Goal: Complete application form

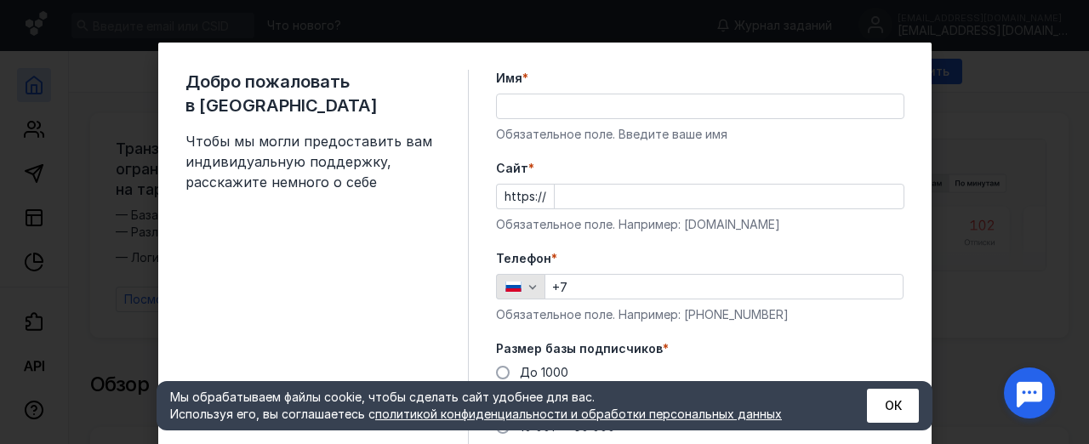
click at [530, 284] on icon "button" at bounding box center [533, 287] width 14 height 14
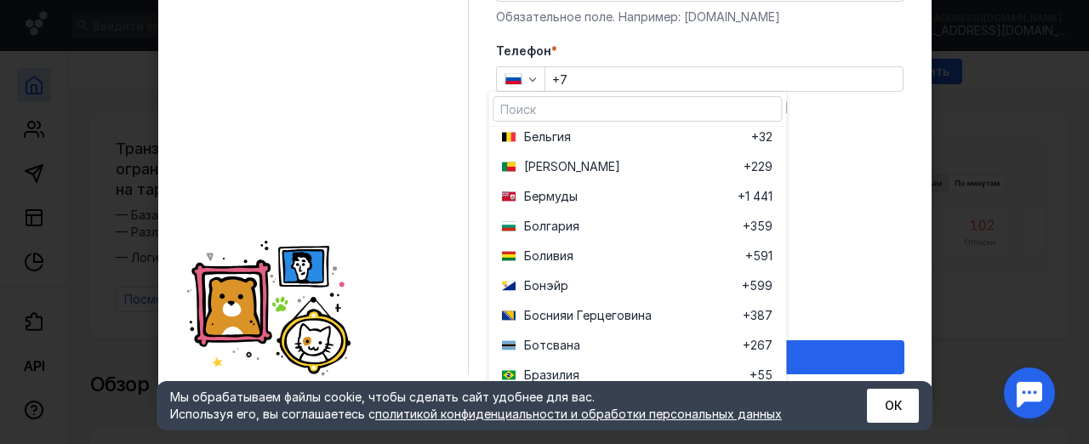
scroll to position [635, 0]
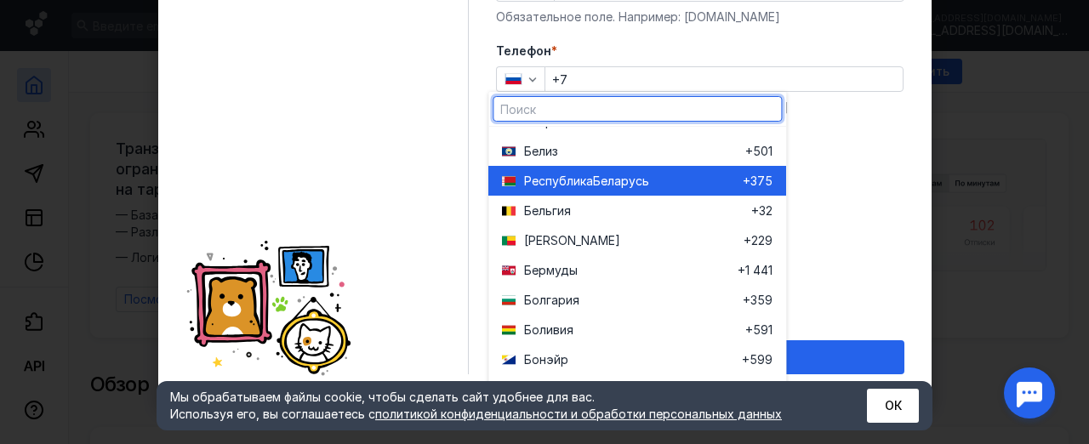
click at [672, 184] on div "Республика Беларусь" at bounding box center [633, 181] width 219 height 17
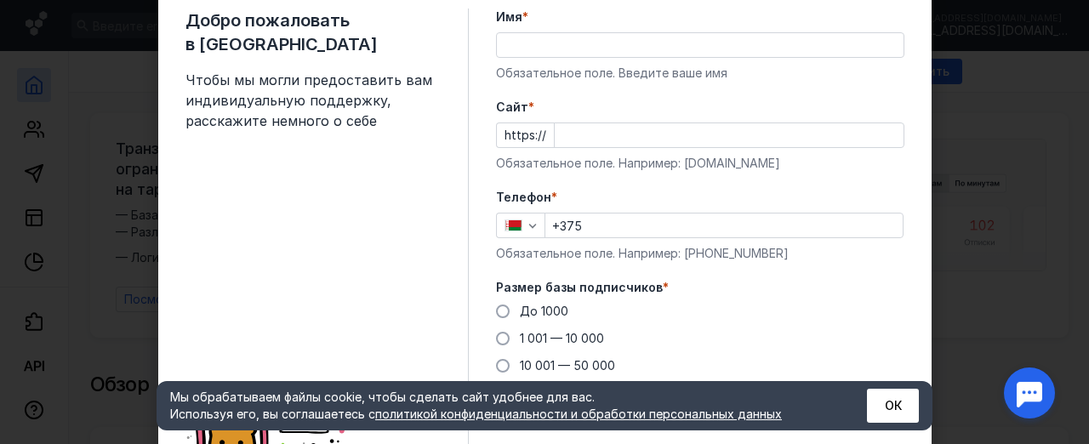
scroll to position [37, 0]
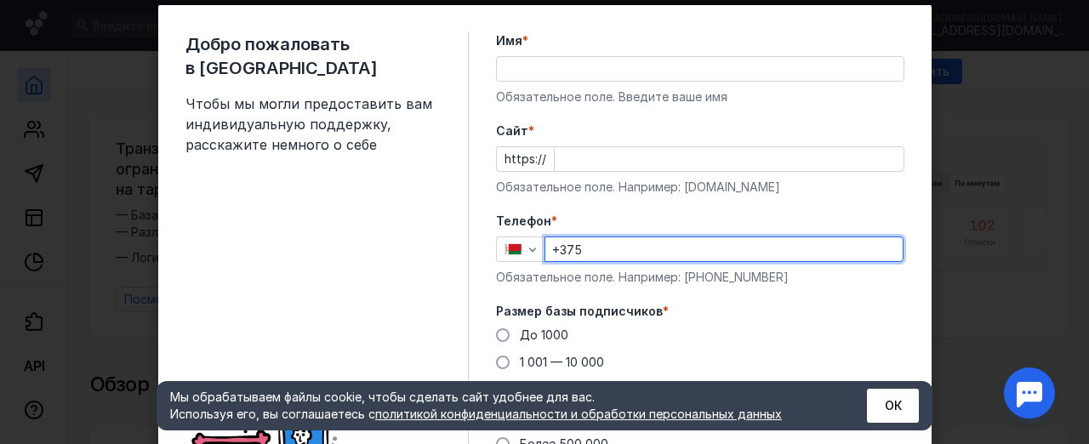
click at [588, 251] on input "+375" at bounding box center [724, 249] width 357 height 24
type input "[PHONE_NUMBER]"
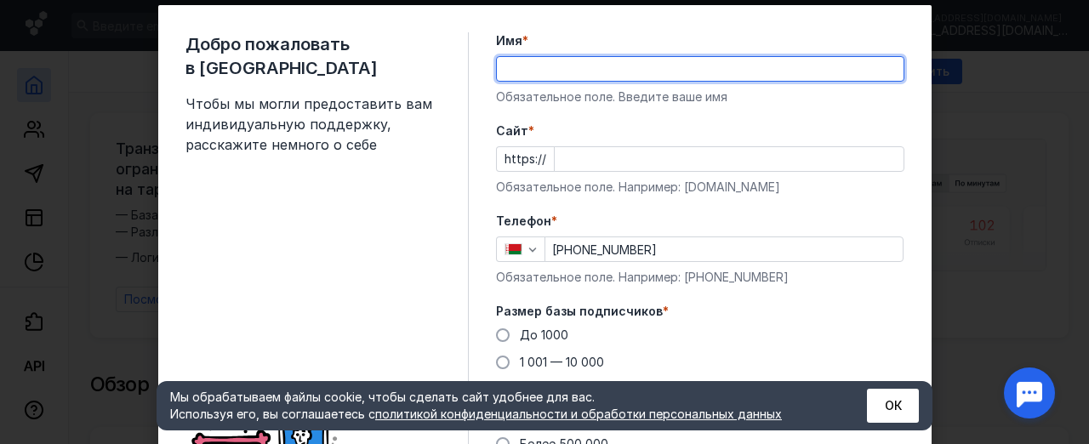
click at [516, 71] on input "Имя *" at bounding box center [700, 69] width 407 height 24
type input "[PERSON_NAME]"
click at [558, 160] on input "Cайт *" at bounding box center [729, 159] width 349 height 24
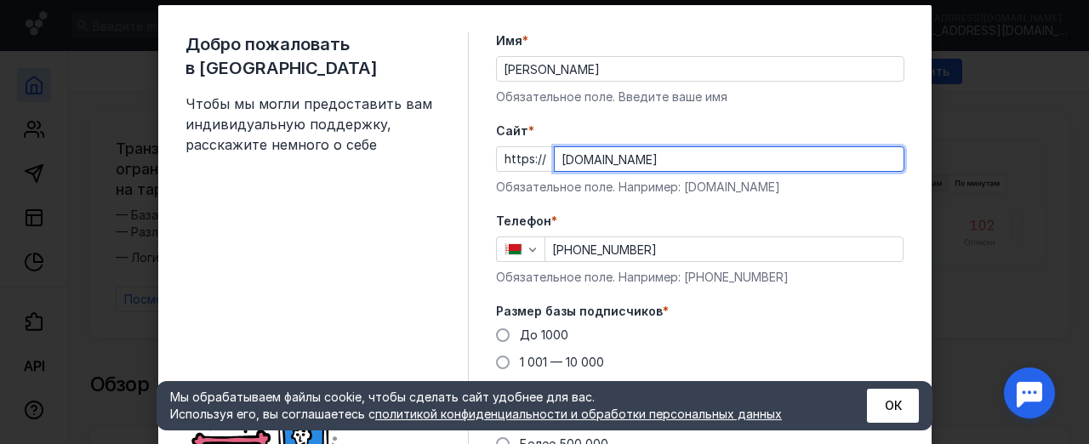
type input "[DOMAIN_NAME]"
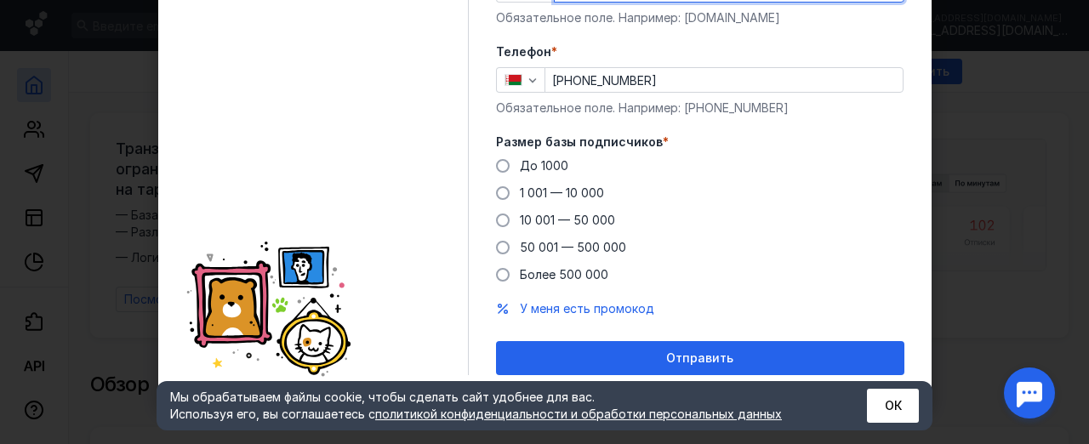
scroll to position [208, 0]
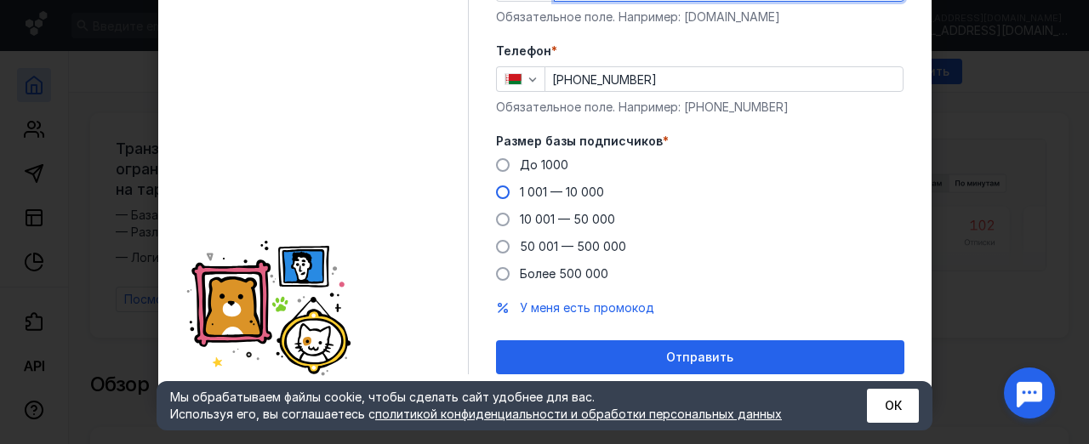
click at [496, 192] on span at bounding box center [503, 193] width 14 height 14
click at [0, 0] on input "1 001 — 10 000" at bounding box center [0, 0] width 0 height 0
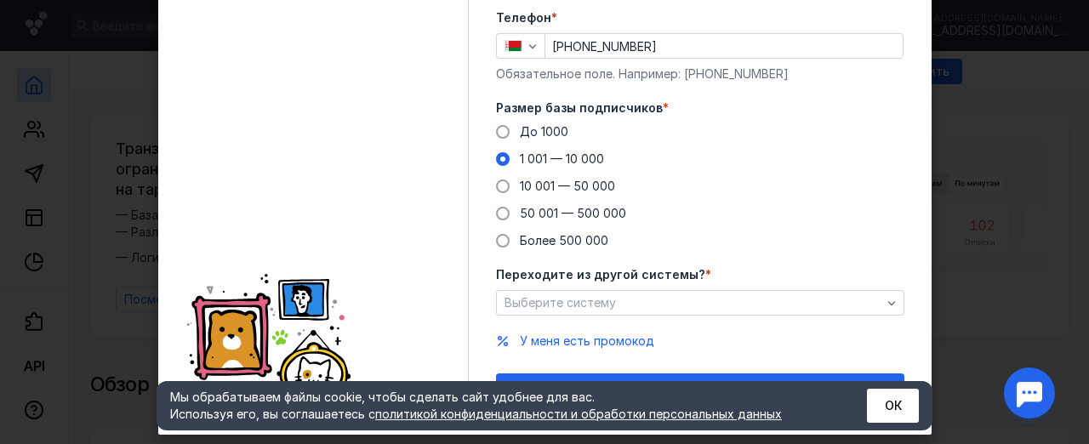
scroll to position [273, 0]
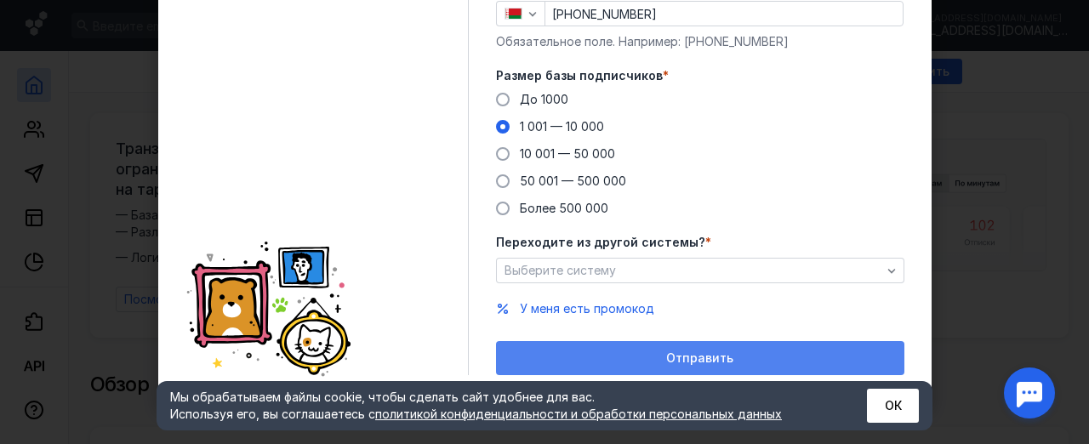
click at [697, 360] on span "Отправить" at bounding box center [699, 359] width 67 height 14
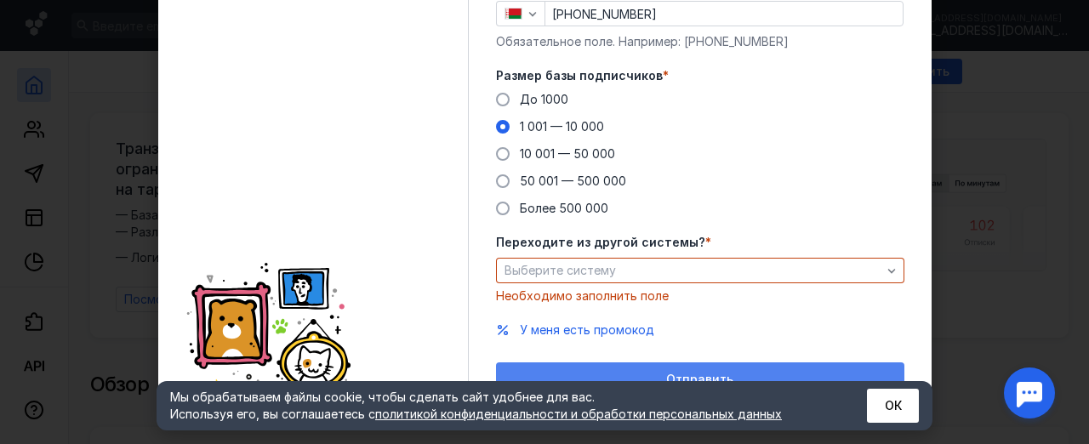
scroll to position [295, 0]
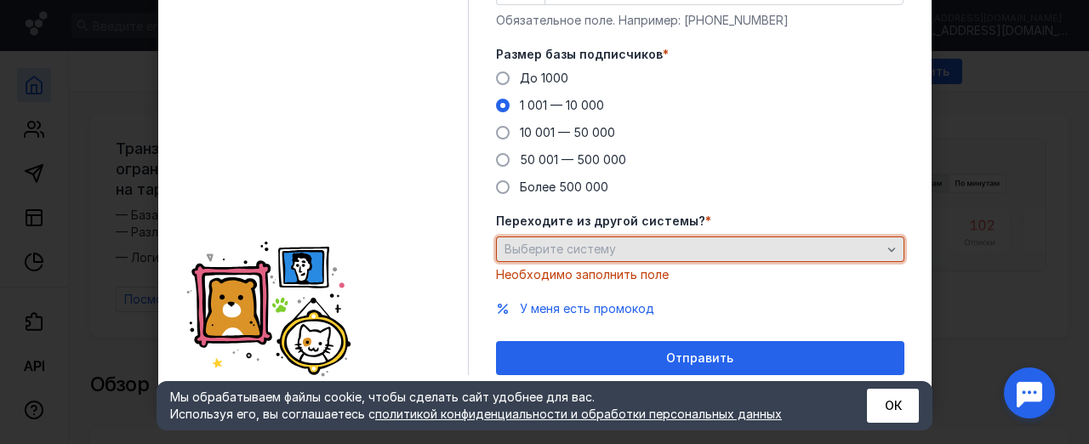
click at [885, 248] on icon "button" at bounding box center [892, 250] width 14 height 14
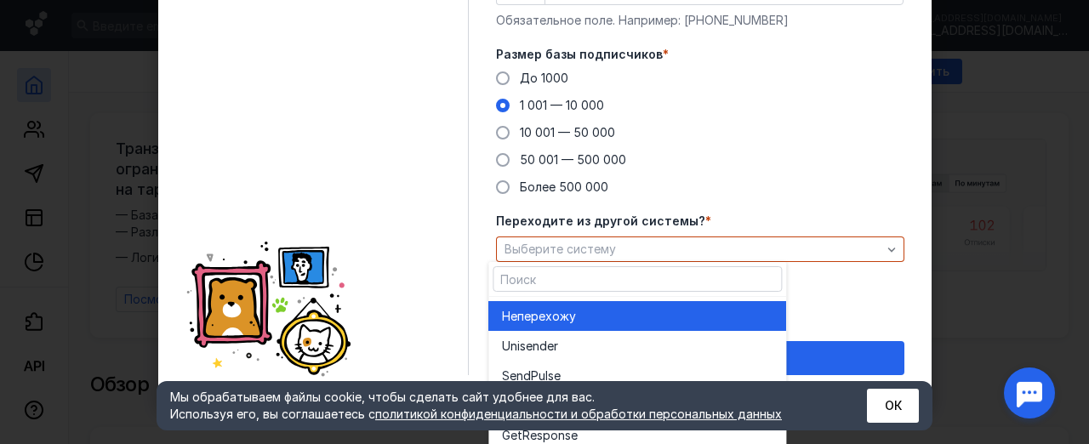
click at [616, 315] on div "Не перехожу" at bounding box center [637, 316] width 271 height 17
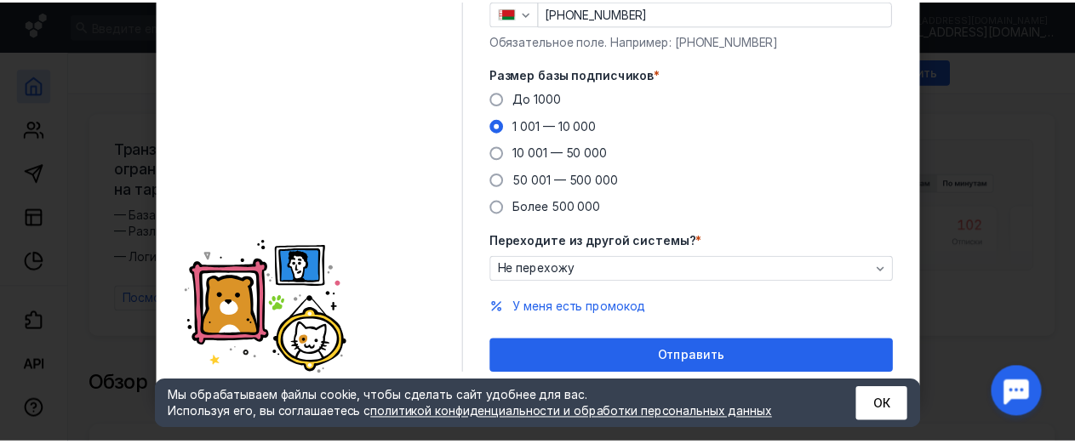
scroll to position [273, 0]
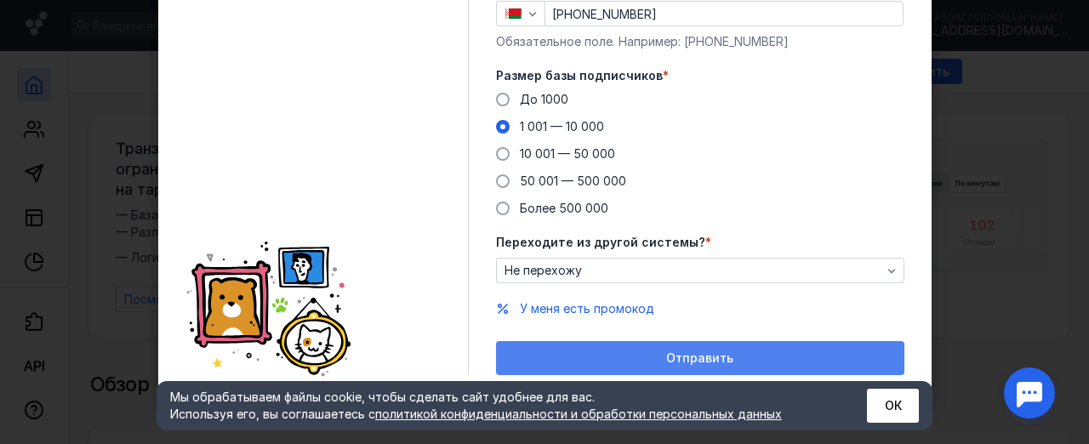
click at [693, 362] on span "Отправить" at bounding box center [699, 359] width 67 height 14
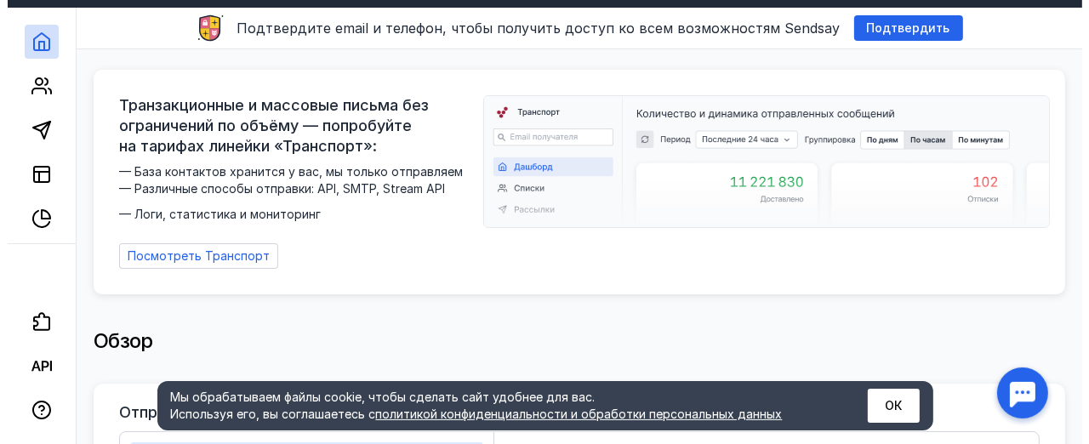
scroll to position [0, 0]
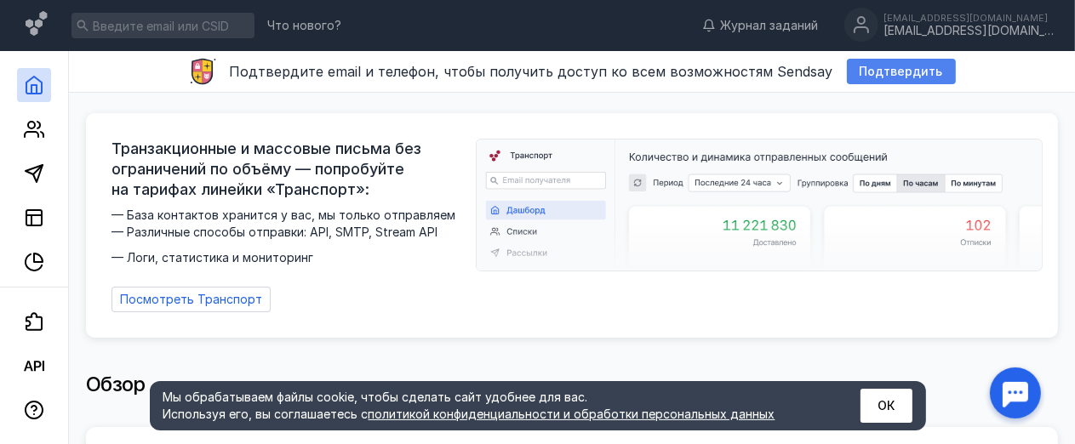
click at [921, 75] on span "Подтвердить" at bounding box center [901, 72] width 83 height 14
